Goal: Information Seeking & Learning: Learn about a topic

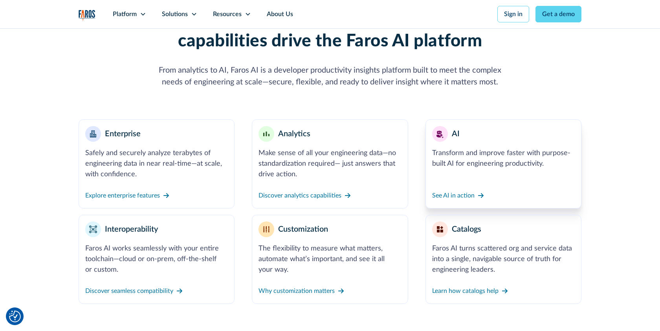
scroll to position [268, 0]
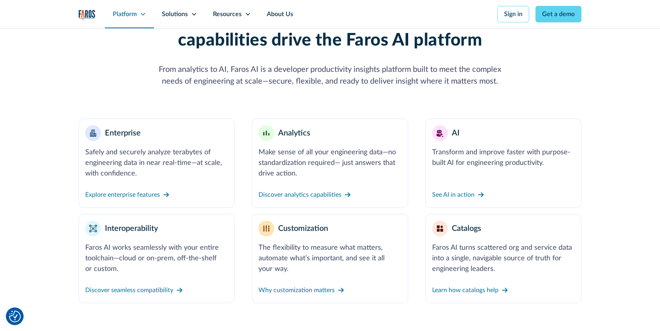
click at [147, 13] on div "Platform" at bounding box center [129, 14] width 49 height 28
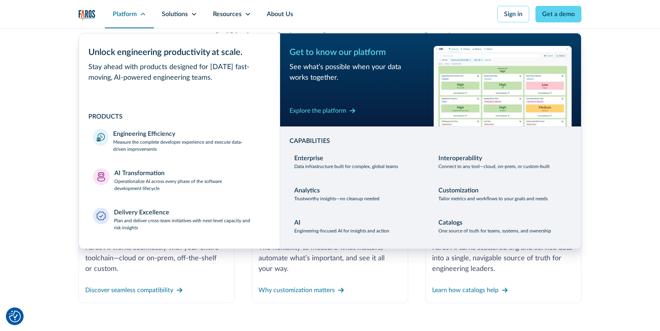
click at [147, 13] on div "Platform" at bounding box center [129, 14] width 49 height 28
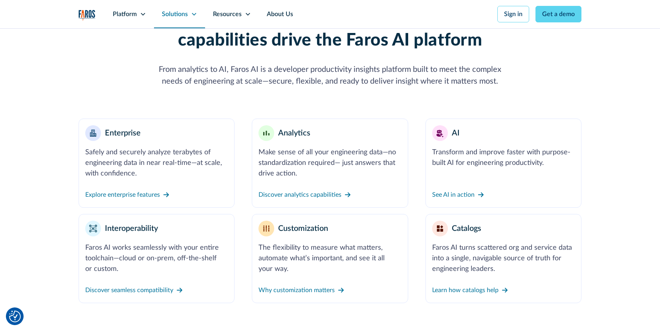
click at [194, 15] on icon at bounding box center [194, 14] width 4 height 3
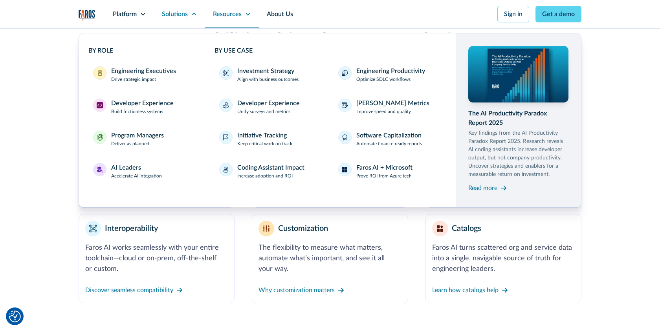
click at [245, 16] on icon at bounding box center [248, 14] width 6 height 6
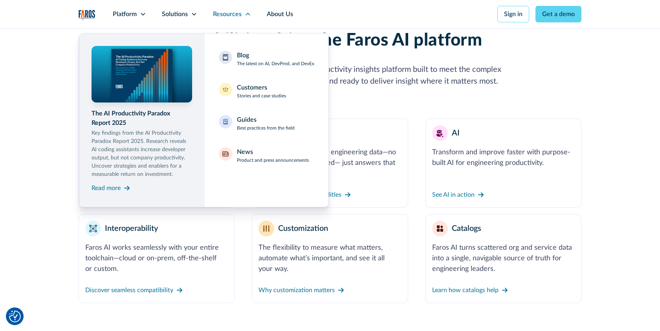
click at [342, 10] on nav "Platform Unlock engineering productivity at scale. Stay ahead with products des…" at bounding box center [343, 14] width 477 height 28
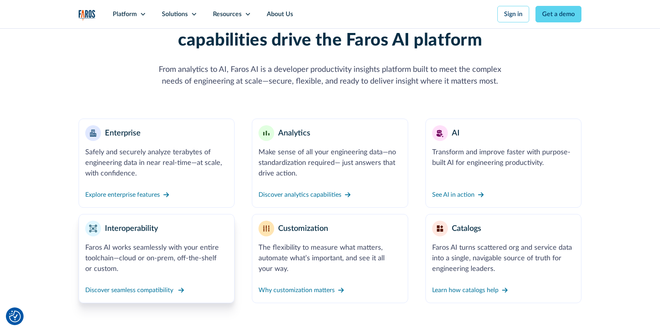
click at [154, 291] on div "Discover seamless compatibility" at bounding box center [129, 290] width 88 height 9
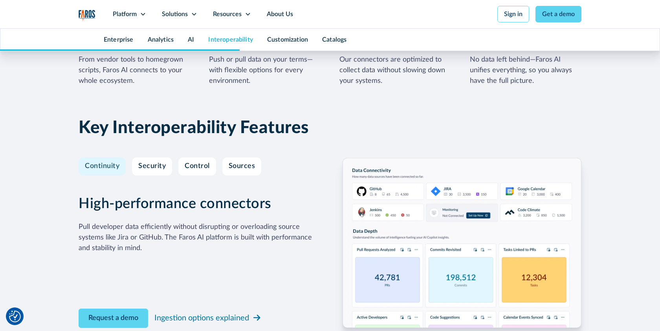
scroll to position [2318, 0]
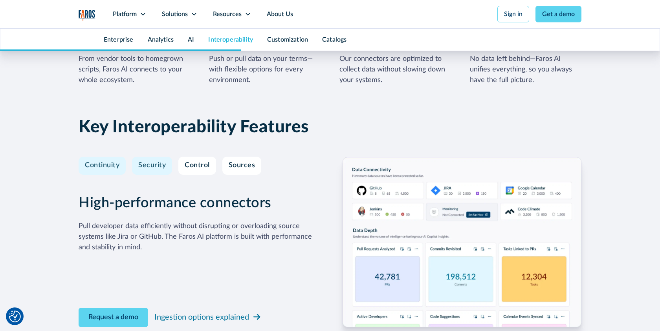
click at [155, 170] on link "Security" at bounding box center [152, 166] width 40 height 18
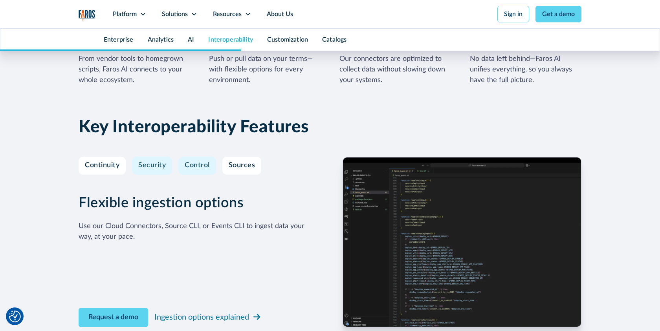
click at [188, 165] on div "Control" at bounding box center [197, 165] width 25 height 9
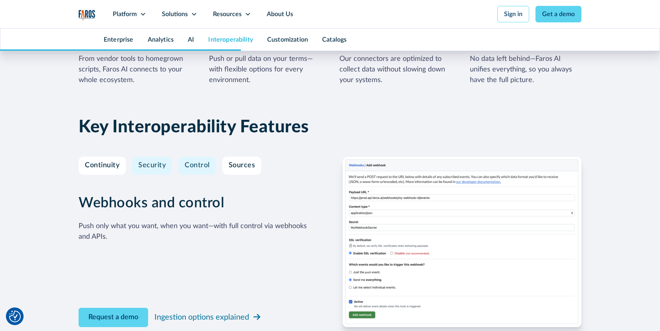
click at [154, 169] on div "Security" at bounding box center [151, 165] width 27 height 9
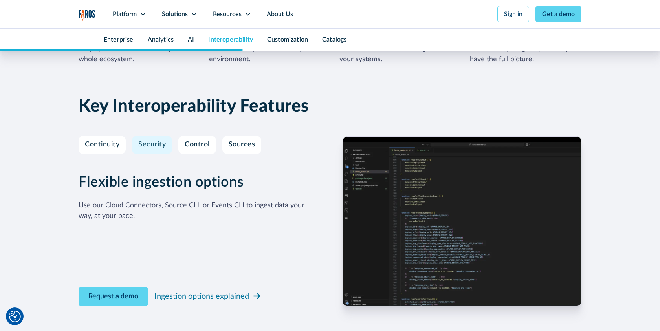
scroll to position [2339, 0]
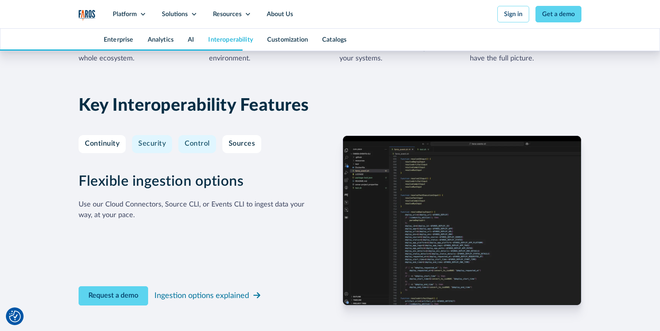
click at [203, 141] on div "Control" at bounding box center [197, 144] width 25 height 9
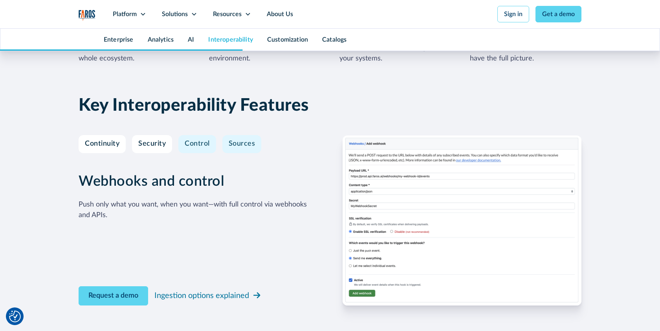
click at [248, 147] on div "Sources" at bounding box center [242, 144] width 27 height 9
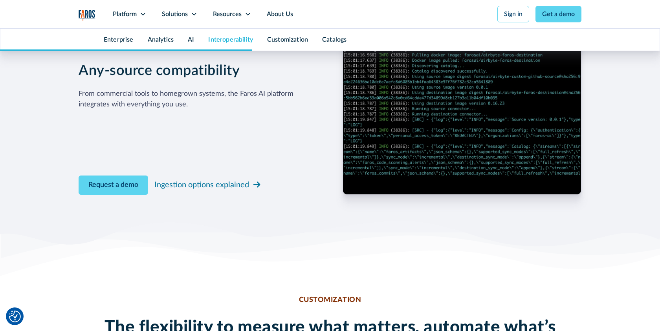
scroll to position [2469, 0]
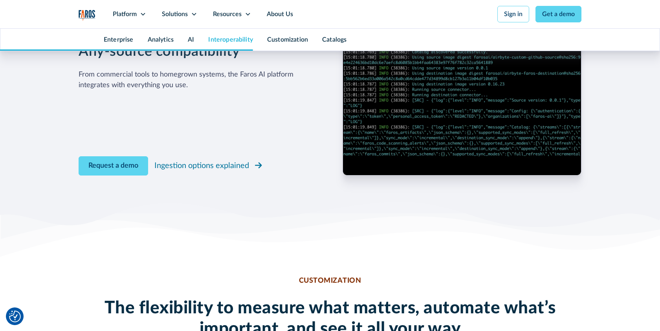
click at [237, 167] on div "Ingestion options explained" at bounding box center [201, 166] width 95 height 12
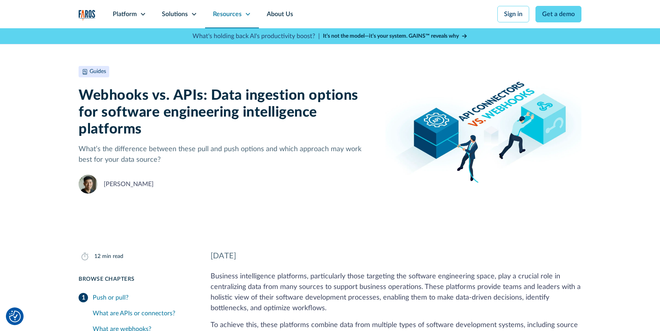
click at [247, 16] on icon at bounding box center [248, 14] width 6 height 6
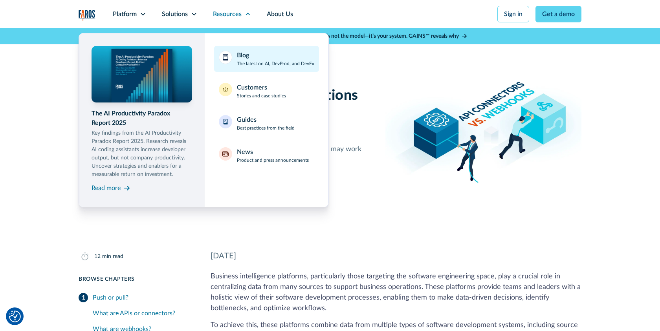
click at [243, 55] on div "Blog" at bounding box center [243, 55] width 12 height 9
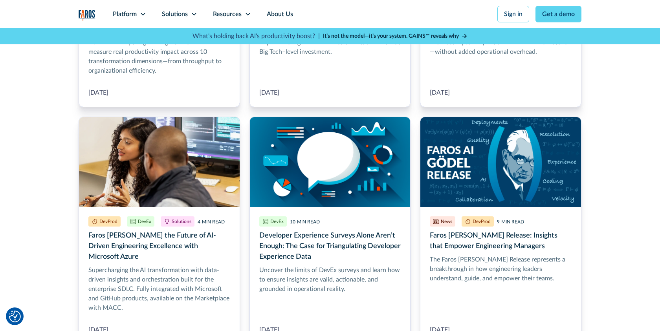
scroll to position [842, 0]
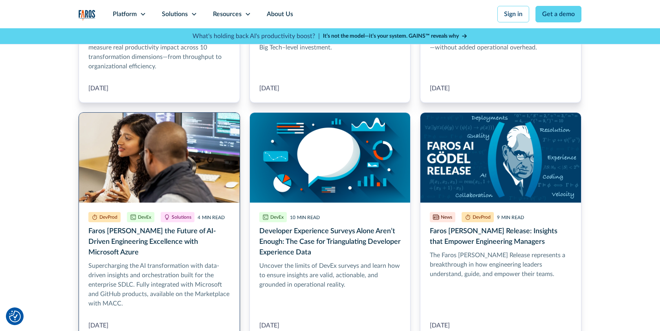
click at [175, 253] on link "Faros AI Powers the Future of AI-Driven Engineering Excellence with Microsoft A…" at bounding box center [159, 226] width 161 height 228
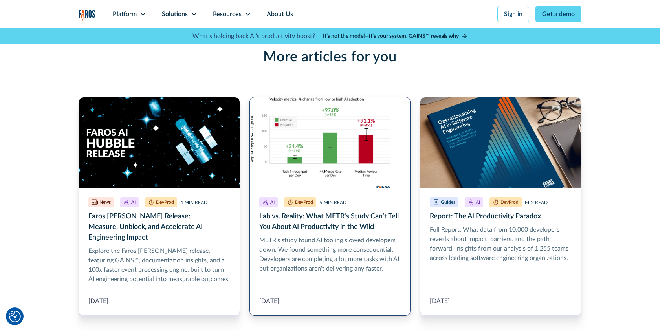
scroll to position [1231, 0]
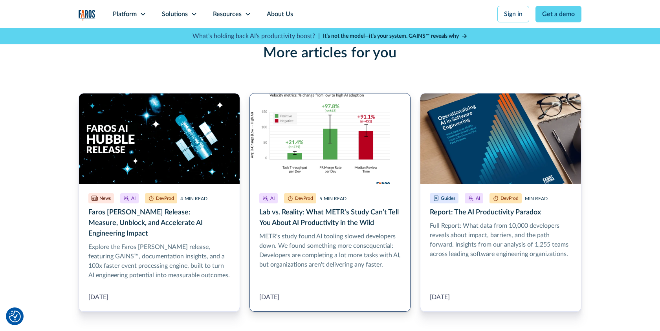
click at [329, 217] on link "More Blog Link" at bounding box center [329, 202] width 161 height 219
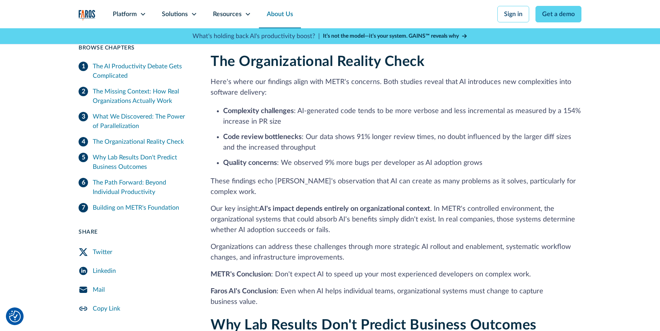
scroll to position [1504, 0]
